Goal: Find specific page/section: Find specific page/section

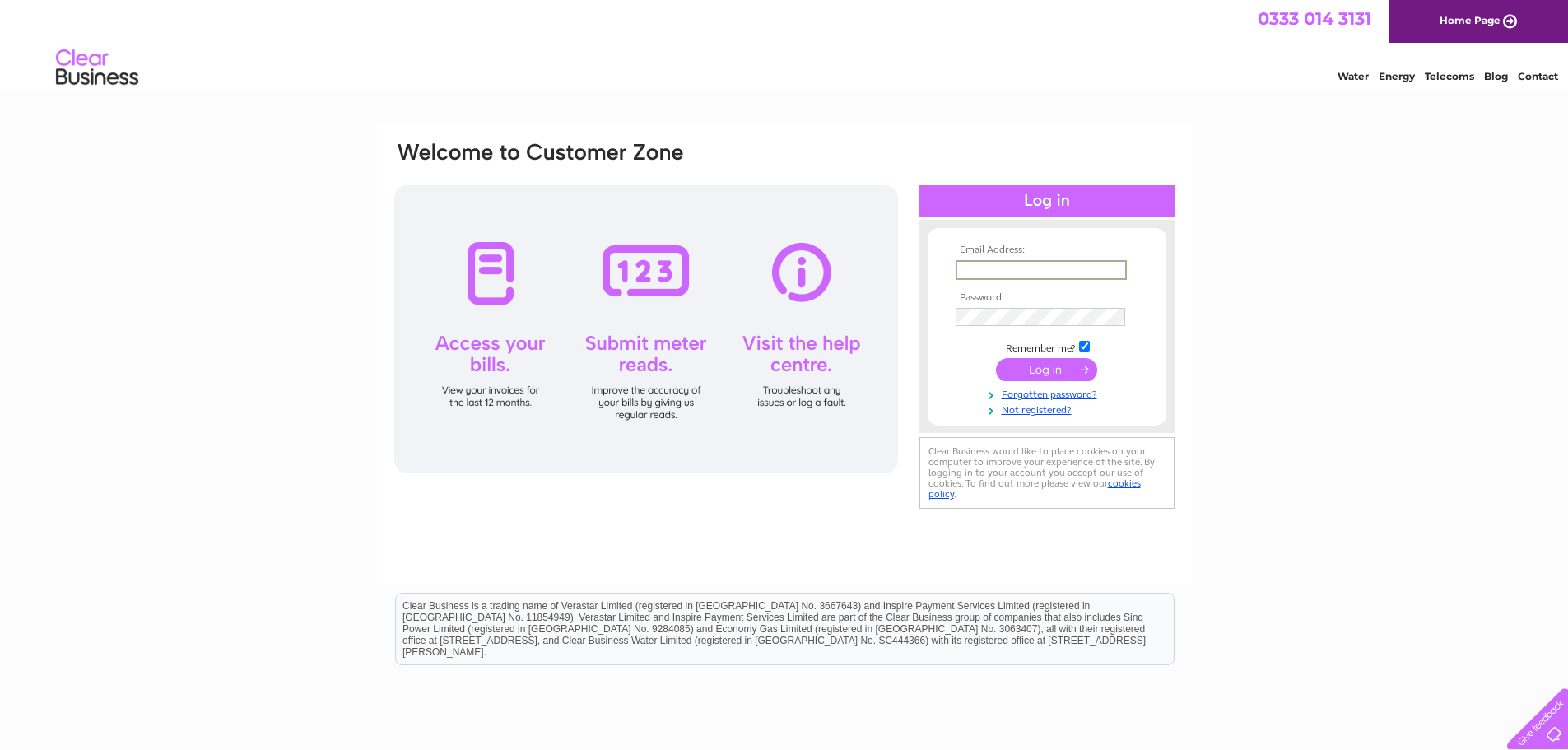
click at [1012, 271] on input "text" at bounding box center [1040, 270] width 171 height 20
paste input "ukfinance@brownsjewellers.com"
type input "ukfinance@brownsjewellers.com"
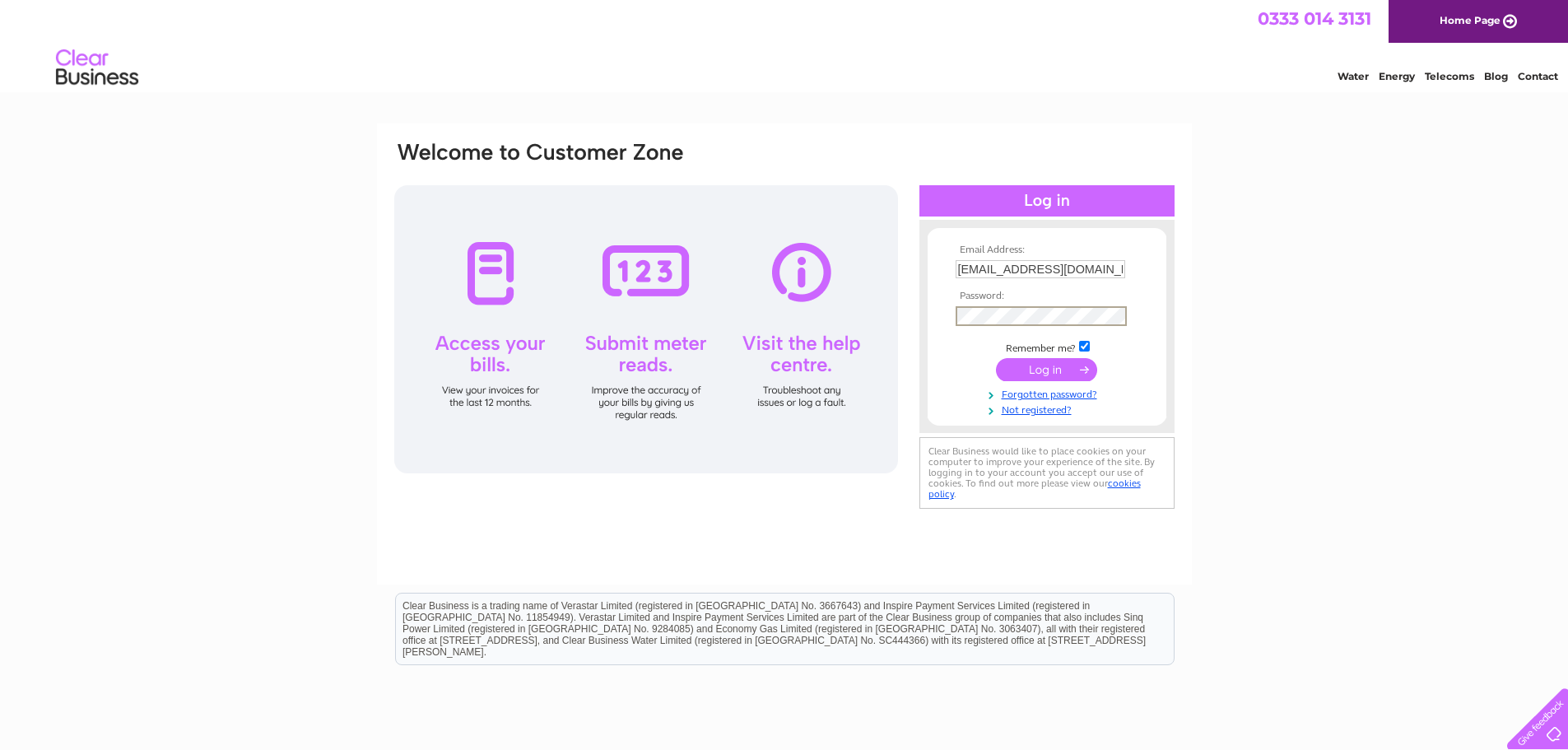
click at [1048, 365] on input "submit" at bounding box center [1046, 369] width 101 height 23
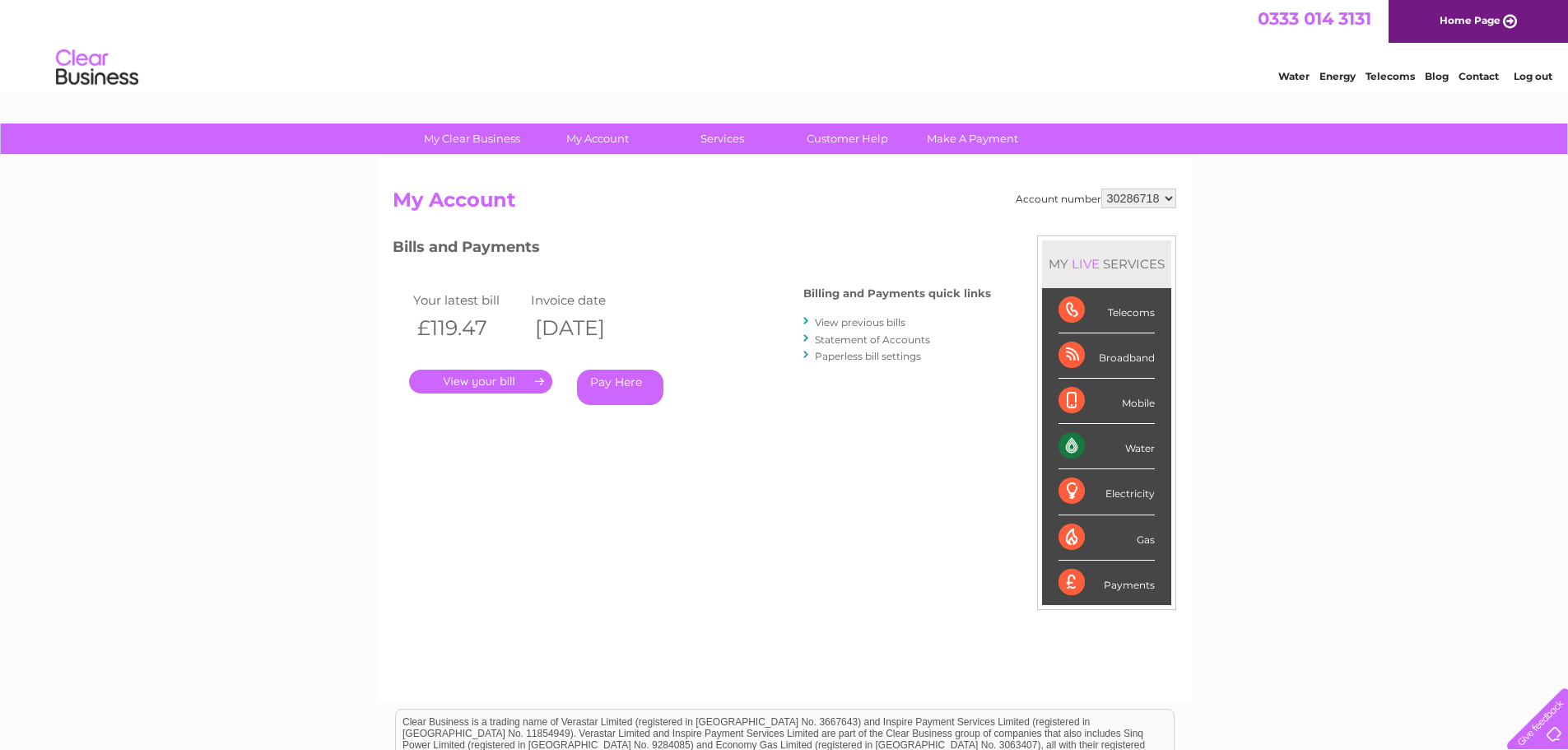
click at [467, 387] on link "." at bounding box center [480, 382] width 144 height 24
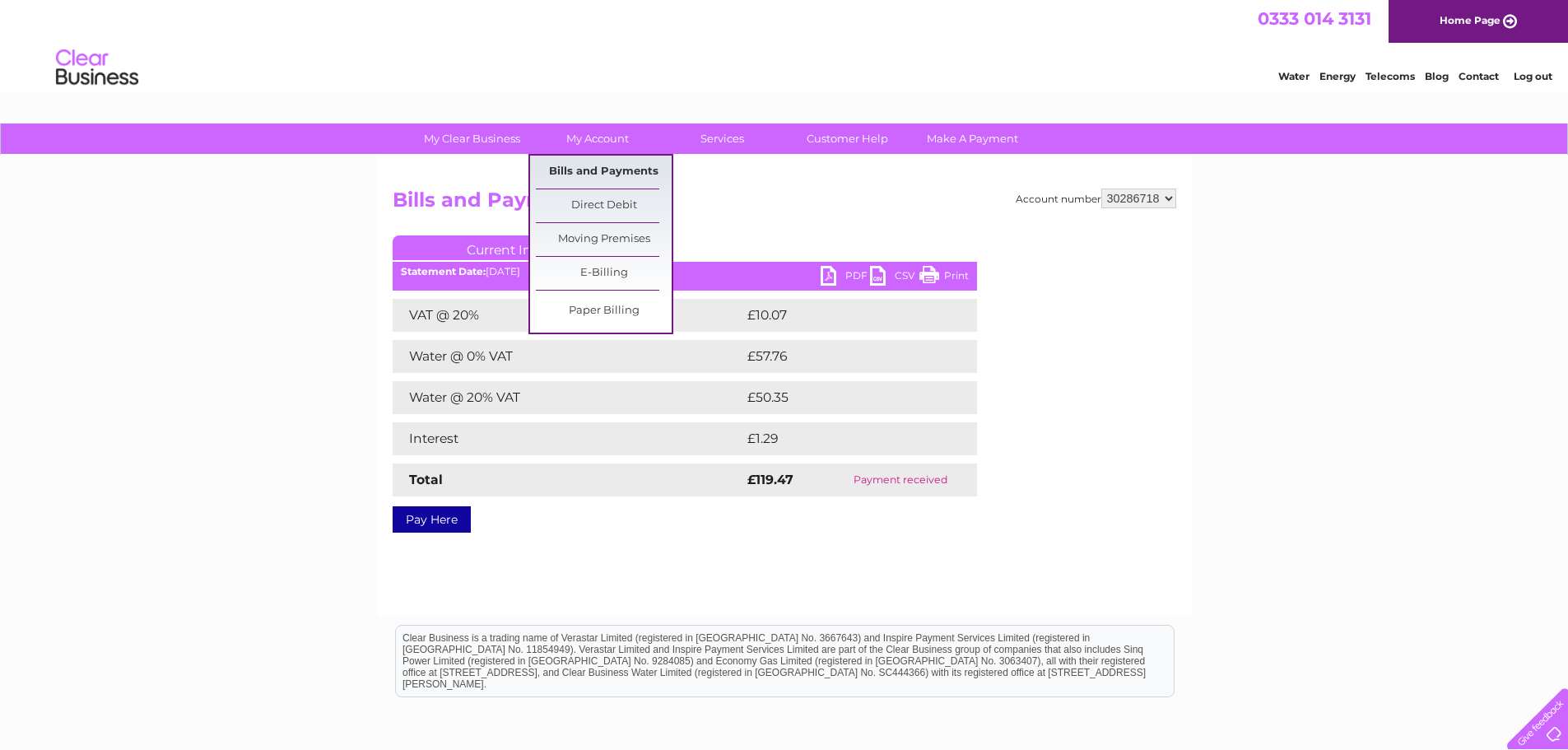
click at [611, 167] on link "Bills and Payments" at bounding box center [603, 172] width 136 height 33
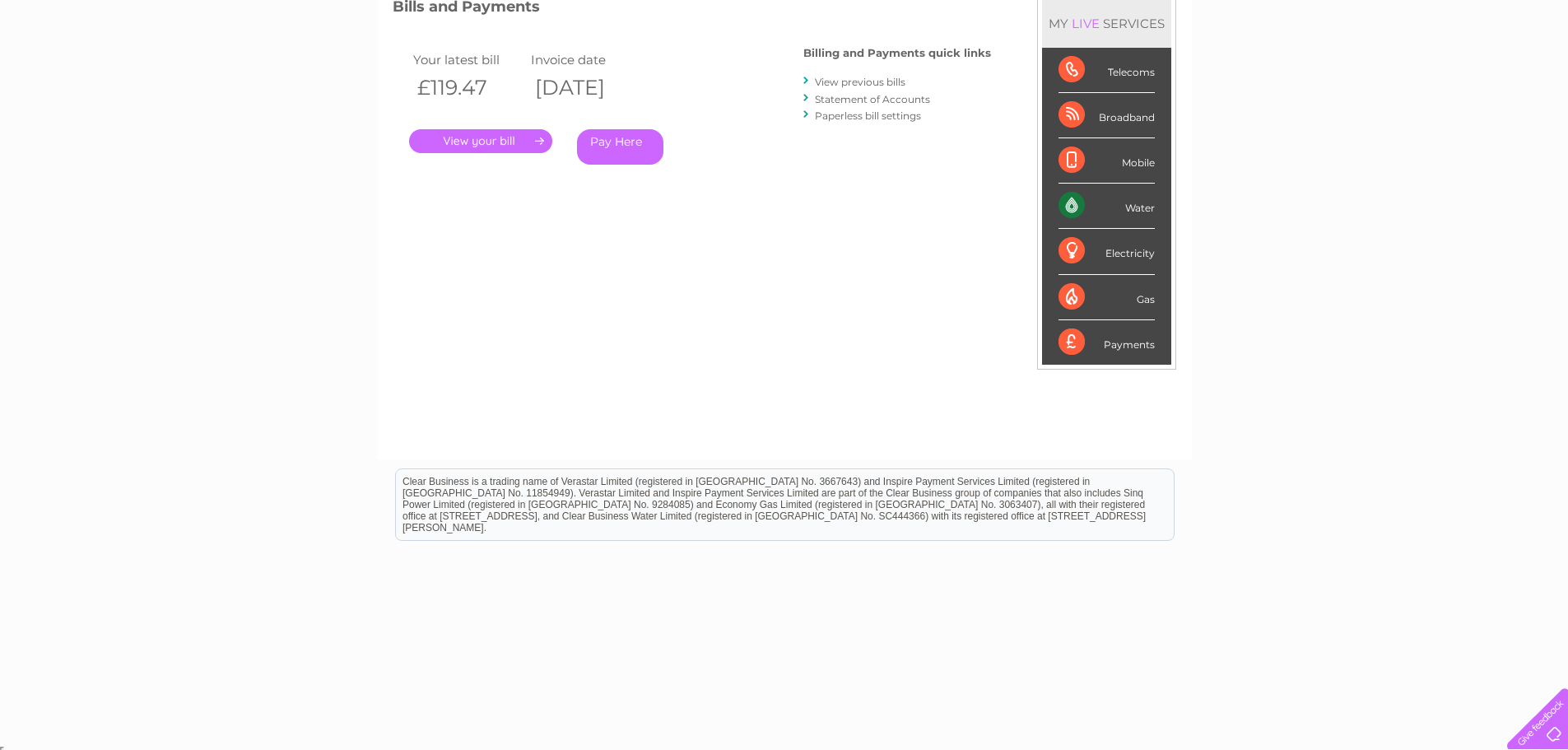
scroll to position [245, 0]
